Goal: Use online tool/utility: Utilize a website feature to perform a specific function

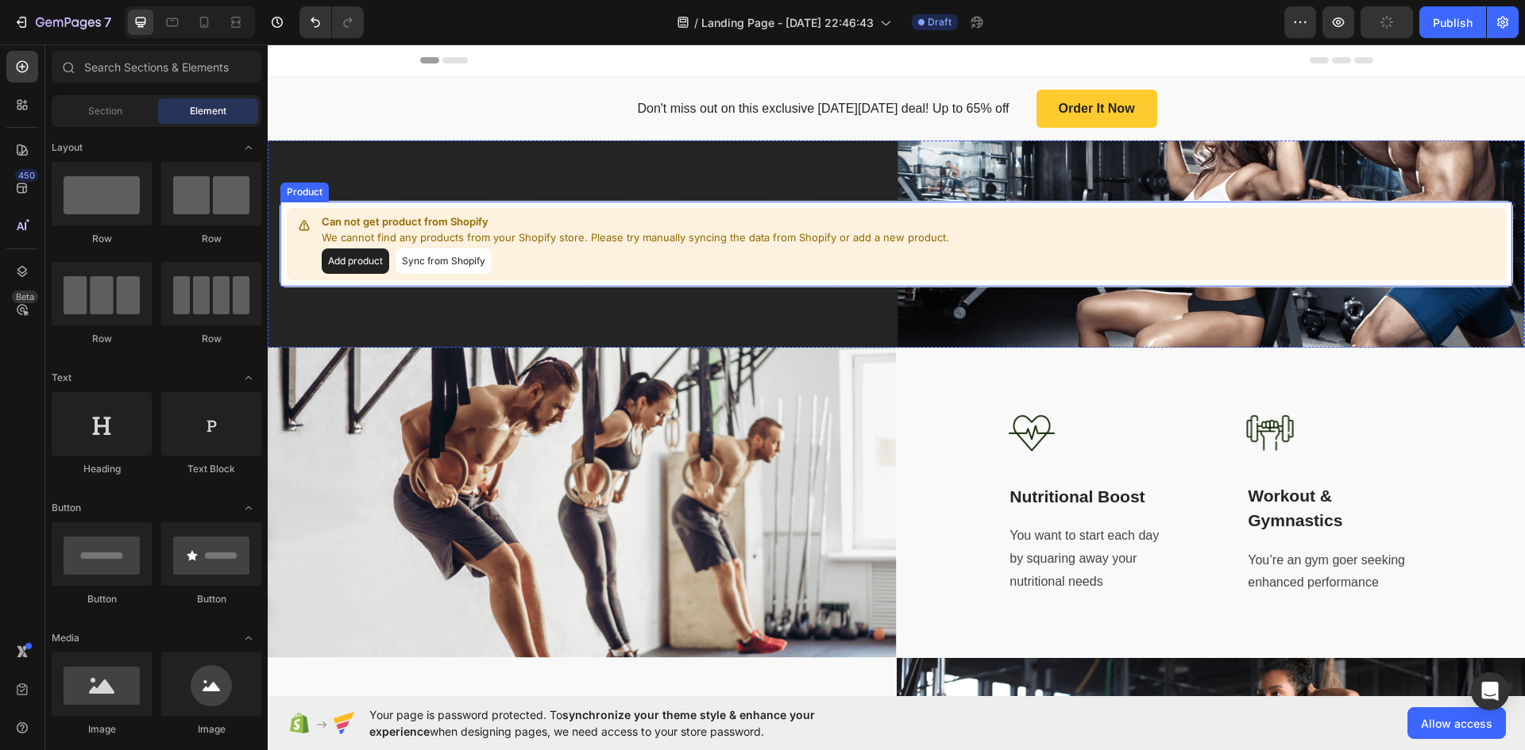
click at [419, 260] on button "Sync from Shopify" at bounding box center [443, 261] width 96 height 25
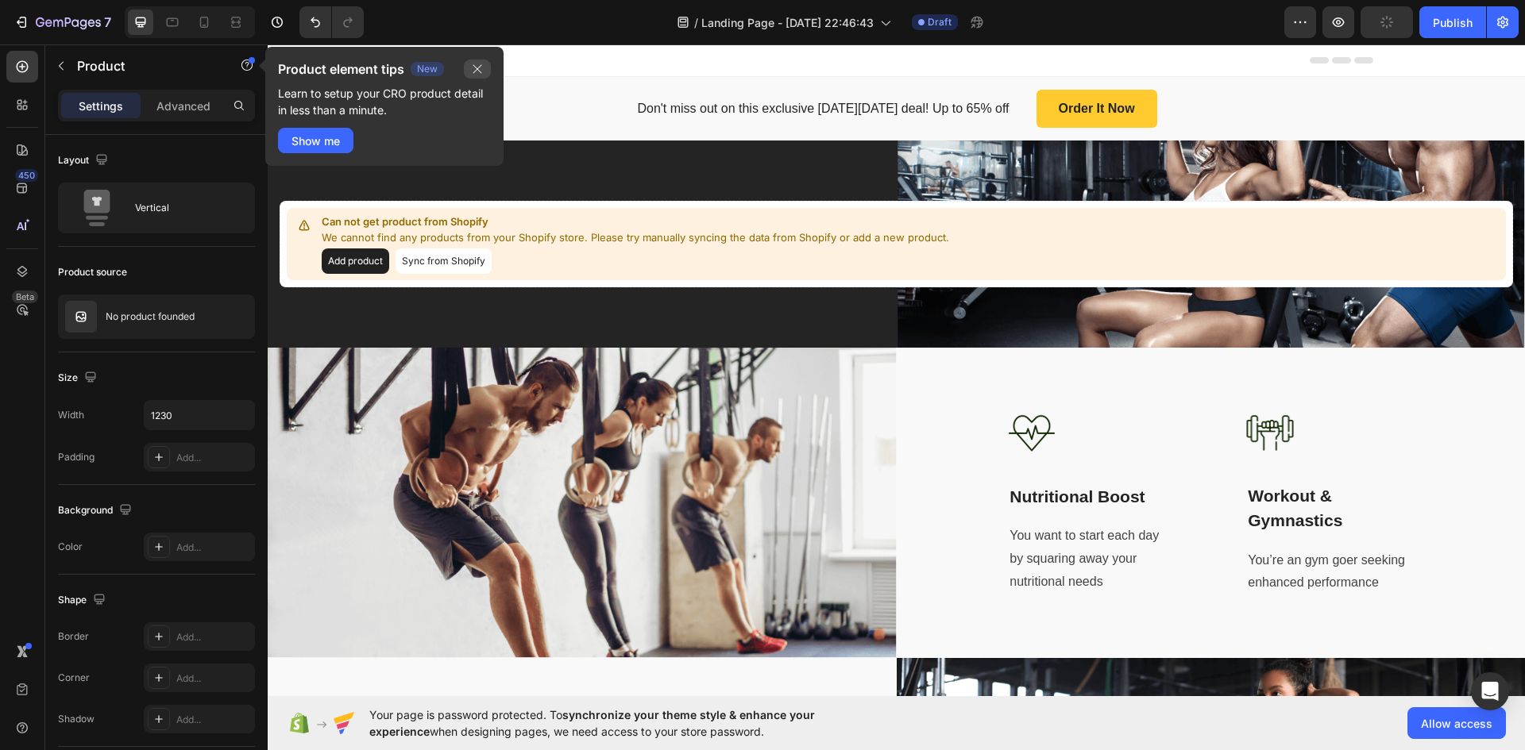
click at [478, 73] on icon "button" at bounding box center [477, 69] width 13 height 13
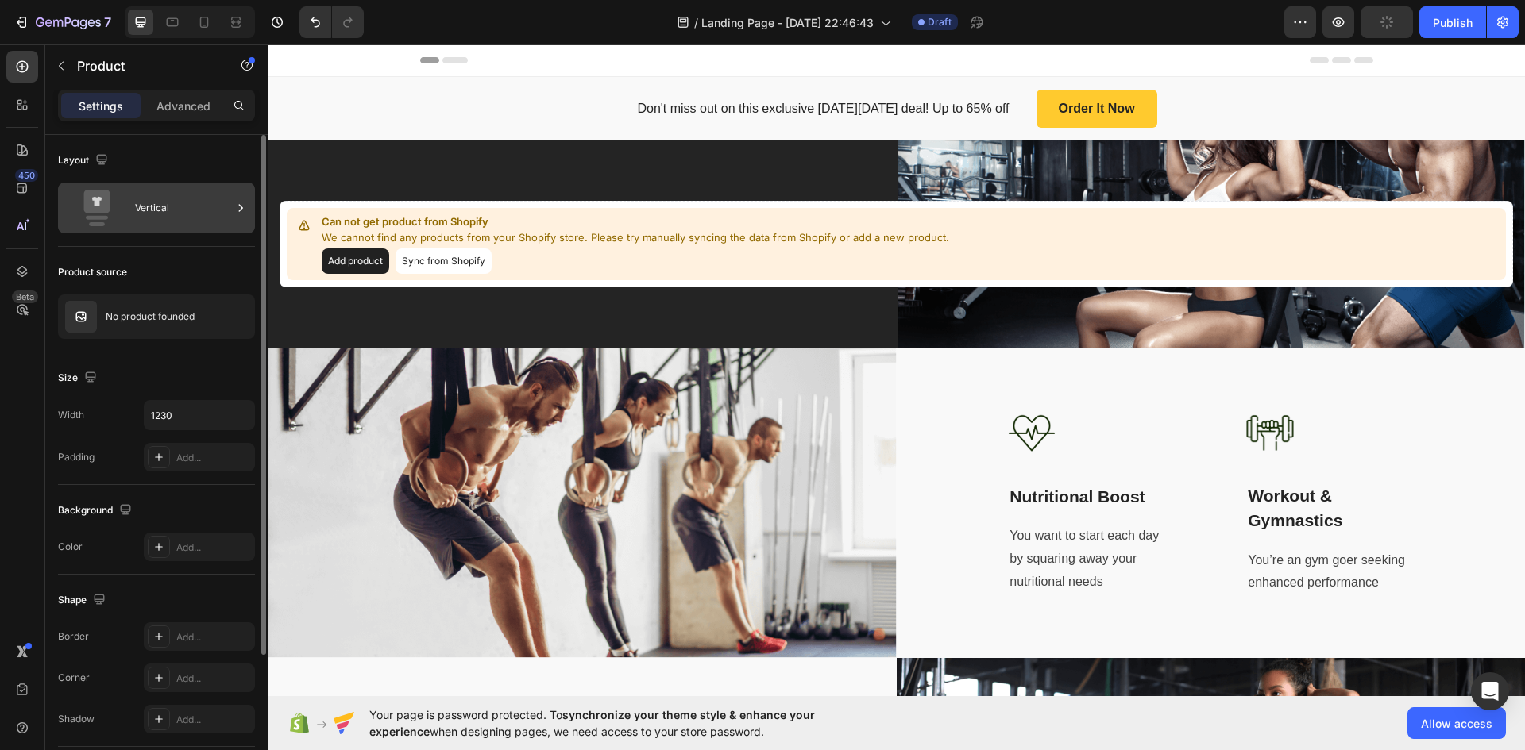
click at [175, 218] on div "Vertical" at bounding box center [183, 208] width 97 height 37
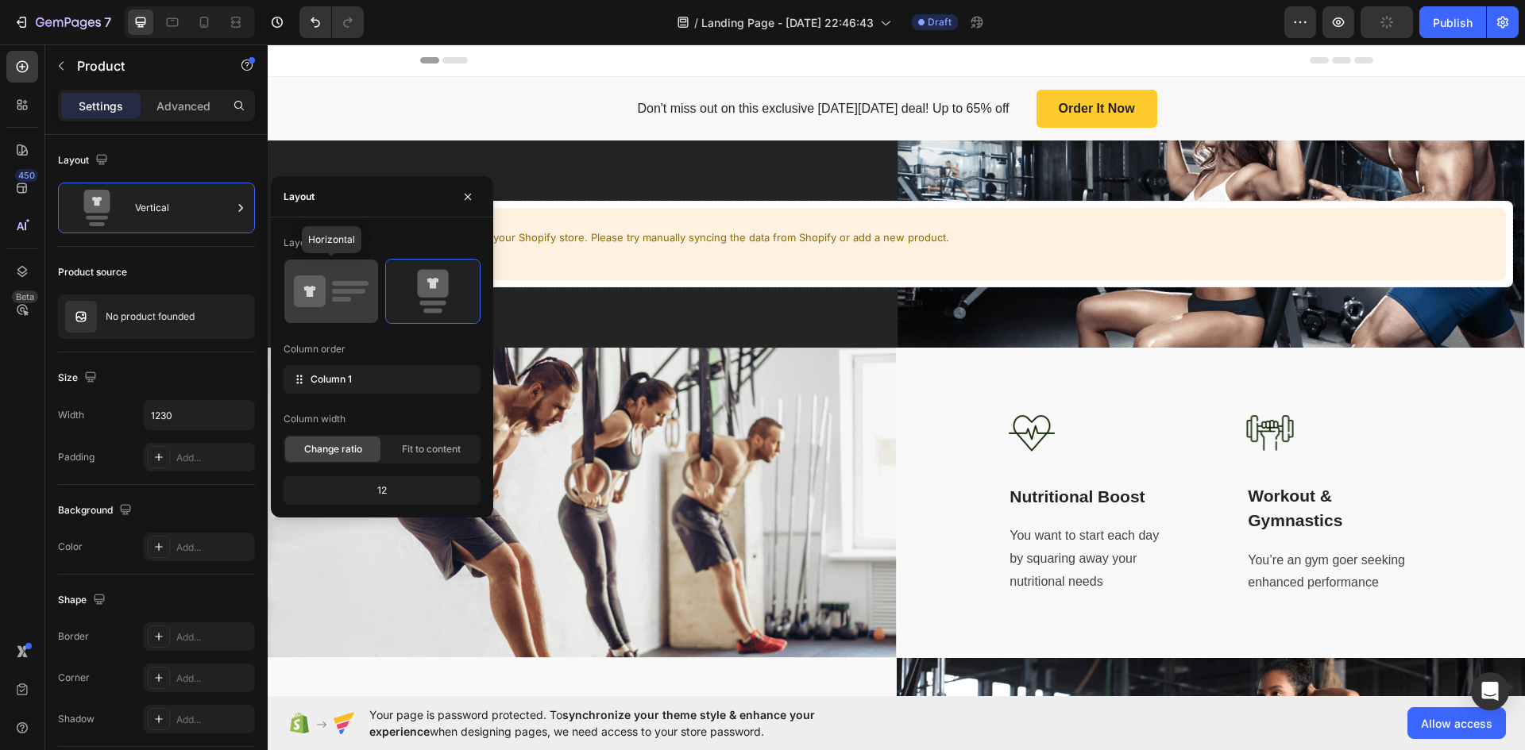
click at [365, 276] on icon at bounding box center [331, 291] width 75 height 44
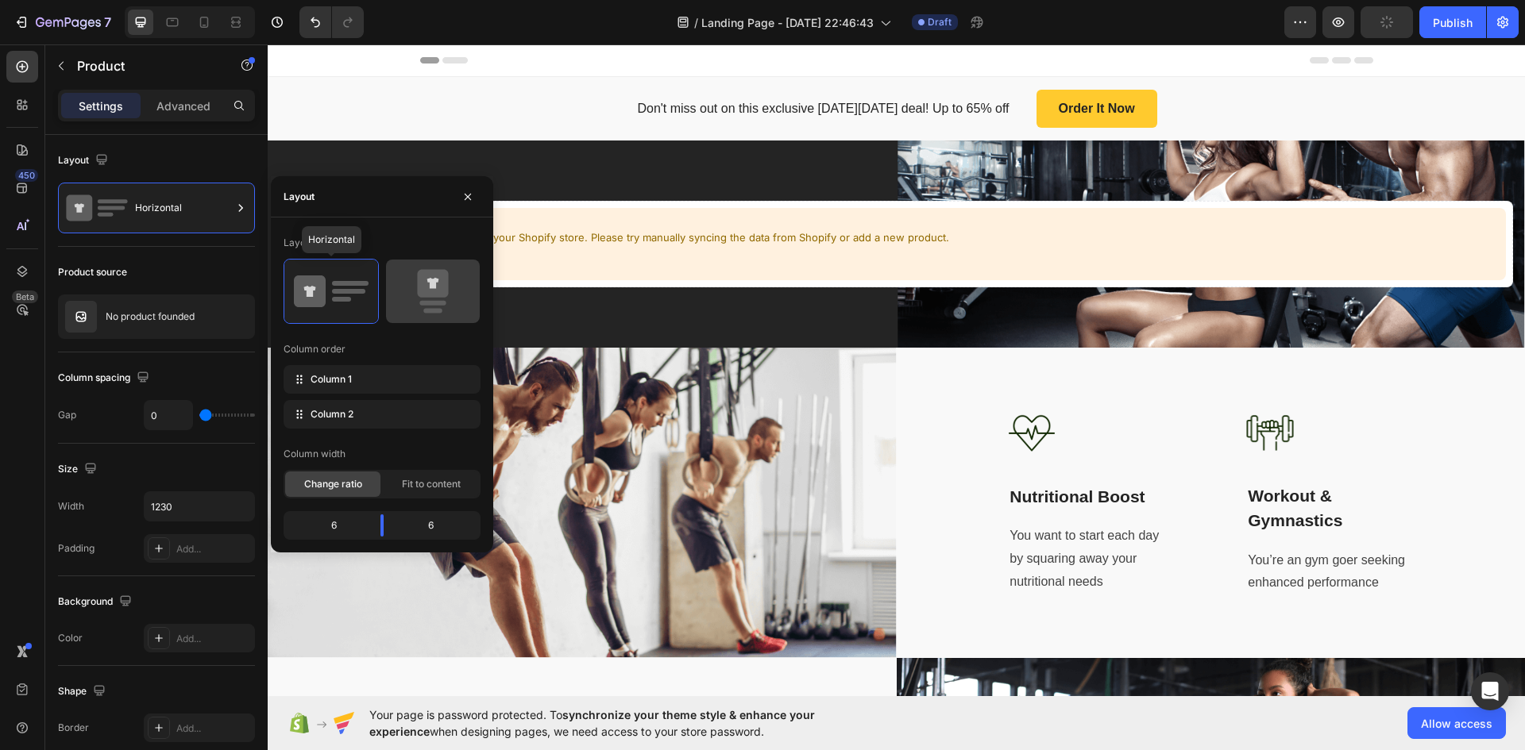
drag, startPoint x: 338, startPoint y: 291, endPoint x: 403, endPoint y: 282, distance: 64.9
click at [337, 291] on rect at bounding box center [348, 291] width 33 height 5
click at [478, 201] on button "button" at bounding box center [467, 196] width 25 height 25
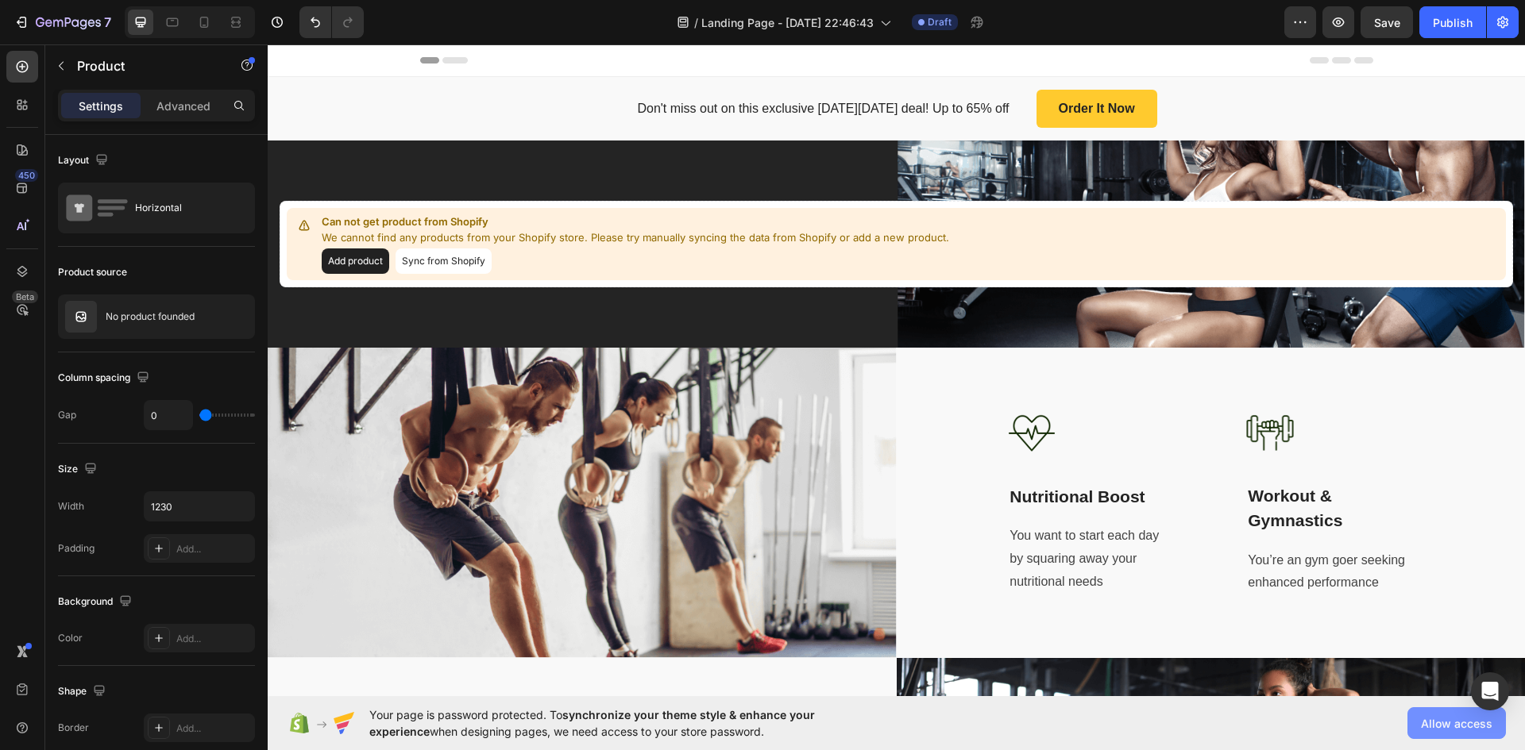
click at [1428, 735] on button "Allow access" at bounding box center [1456, 724] width 98 height 32
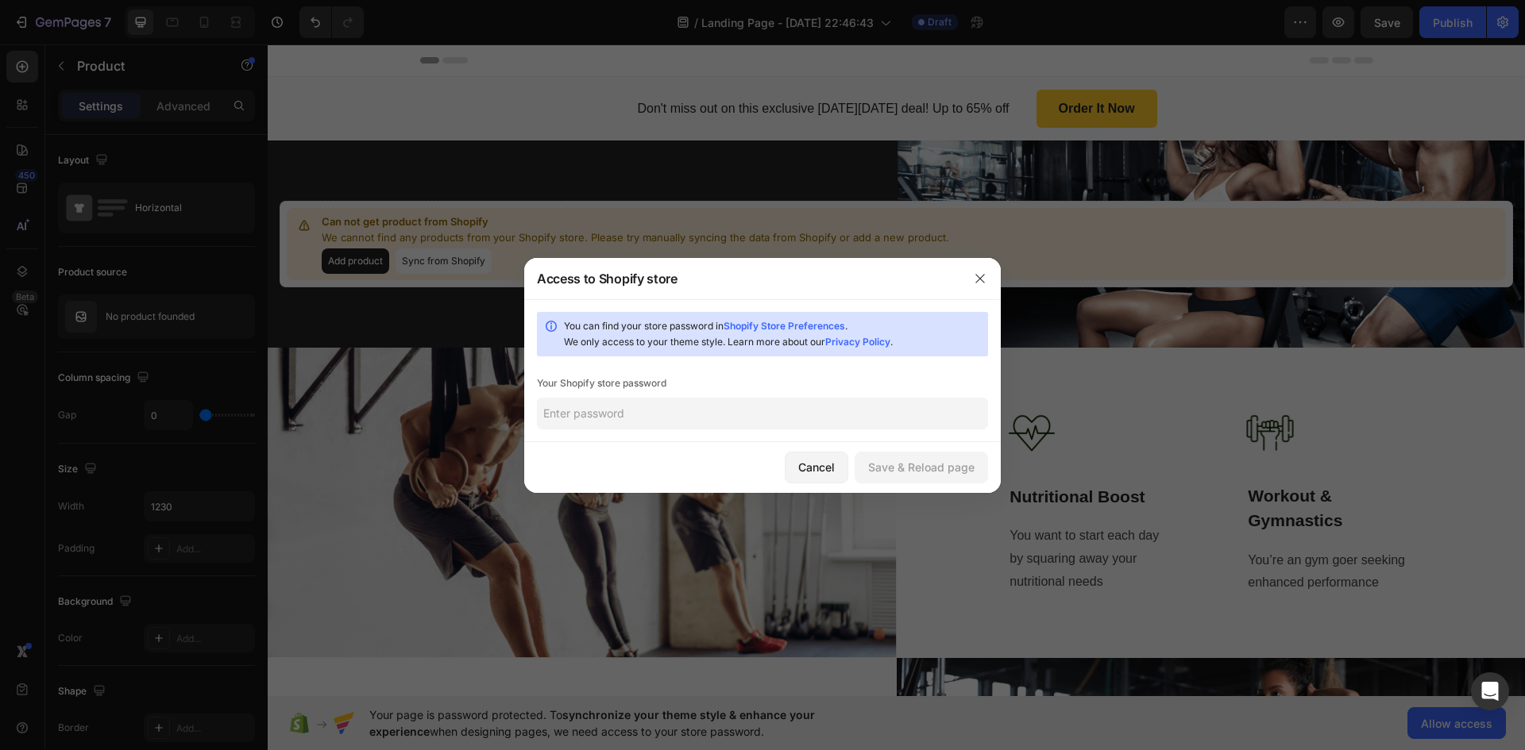
click at [655, 403] on input "text" at bounding box center [762, 414] width 451 height 32
type input "MammaBenita76!"
click at [917, 472] on div "Save & Reload page" at bounding box center [921, 467] width 106 height 17
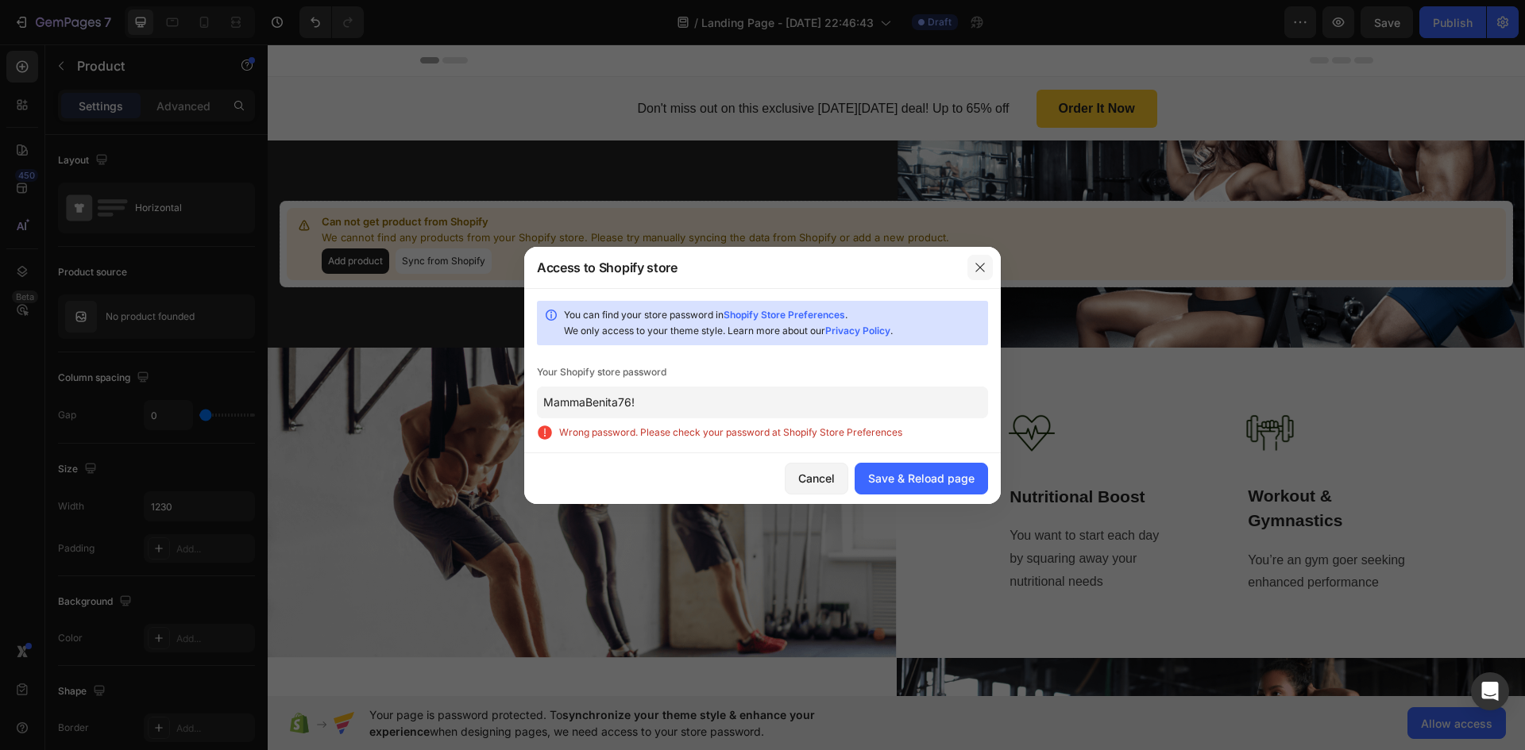
click at [977, 263] on icon "button" at bounding box center [980, 267] width 13 height 13
